Goal: Information Seeking & Learning: Find specific fact

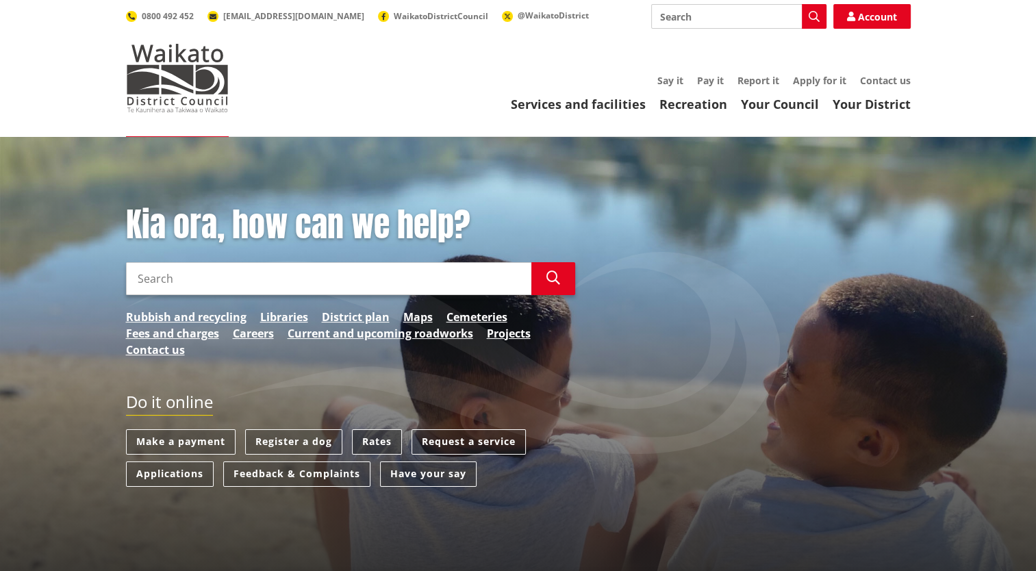
click at [369, 441] on link "Rates" at bounding box center [377, 442] width 50 height 25
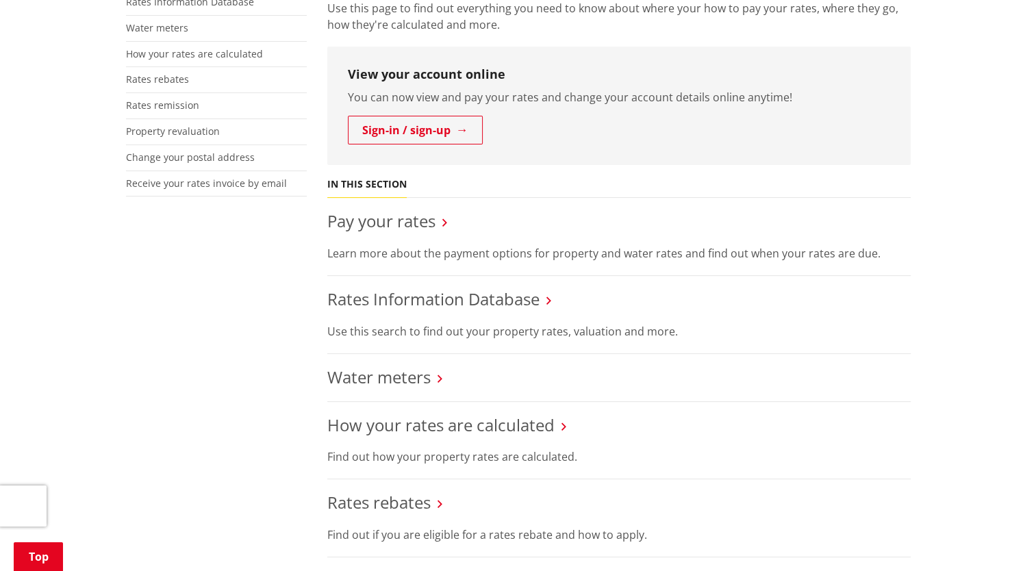
scroll to position [343, 0]
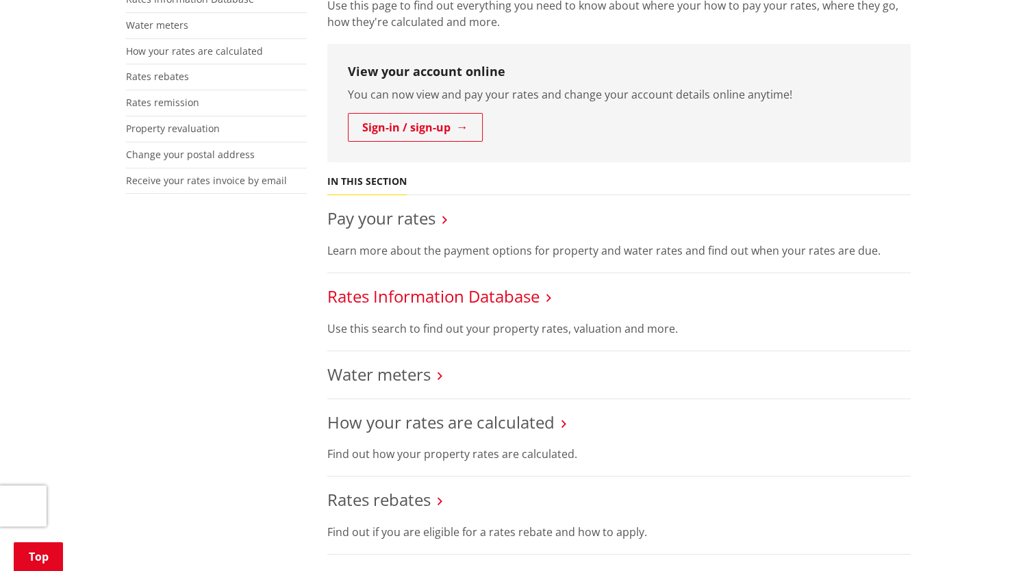
click at [460, 295] on link "Rates Information Database" at bounding box center [433, 296] width 212 height 23
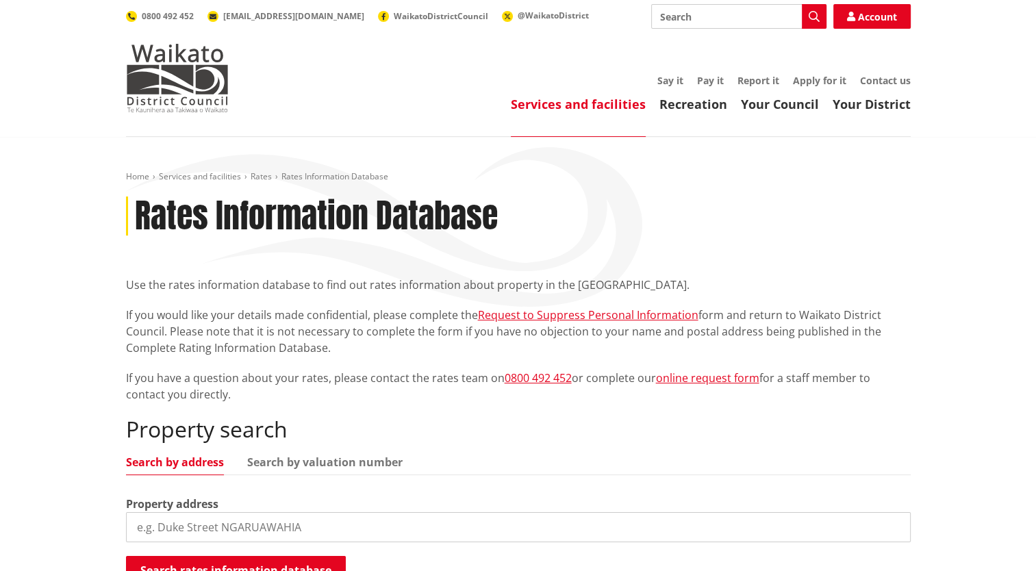
click at [211, 527] on input "search" at bounding box center [518, 527] width 785 height 30
type input "43 koheroa"
click at [236, 565] on button "Search rates information database" at bounding box center [236, 570] width 220 height 29
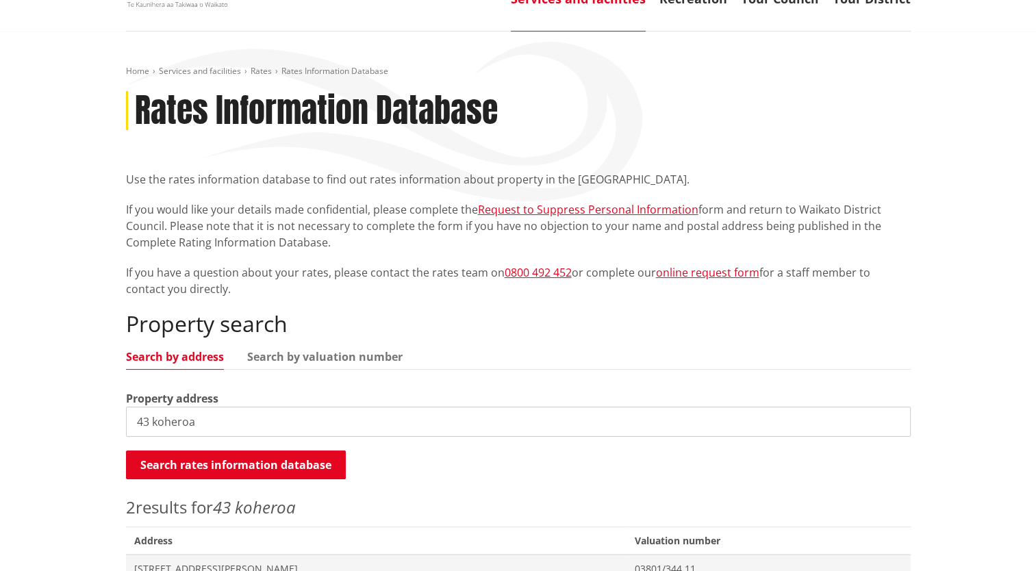
scroll to position [274, 0]
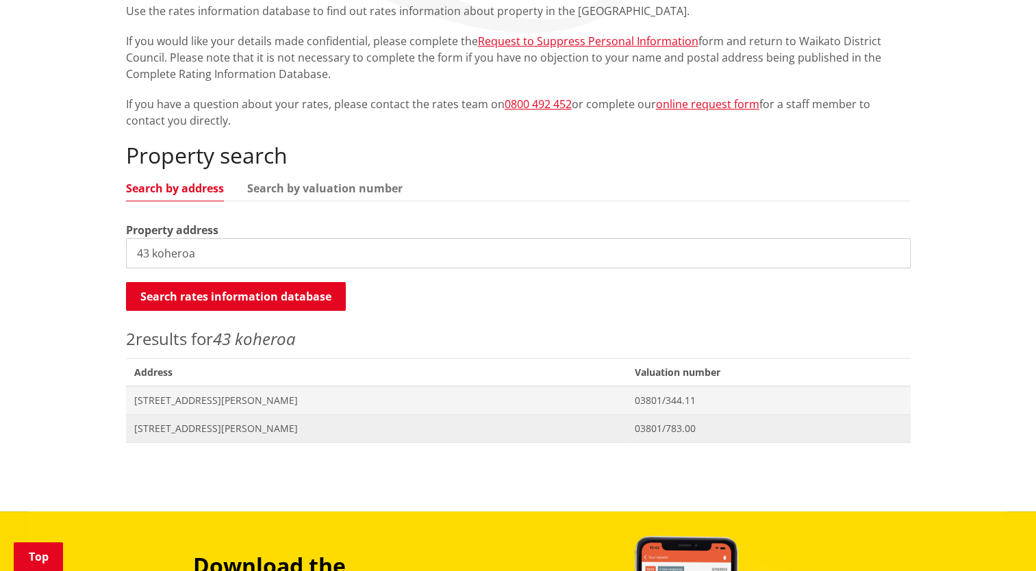
click at [225, 429] on span "43 Koheroa Road MERCER" at bounding box center [376, 429] width 485 height 14
